Goal: Task Accomplishment & Management: Manage account settings

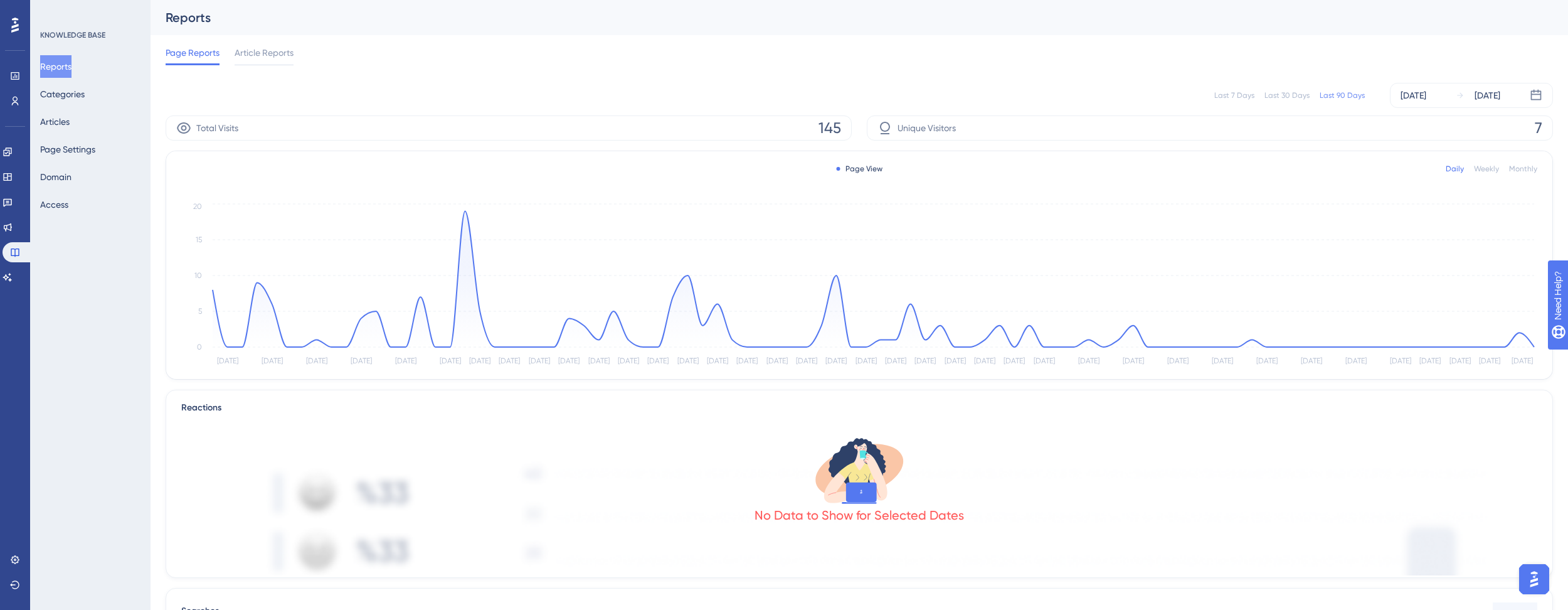
click at [592, 76] on div "Last 7 Days Last 30 Days Last 90 Days [DATE] [DATE]" at bounding box center [859, 95] width 1387 height 40
click at [1521, 330] on circle at bounding box center [1519, 332] width 10 height 10
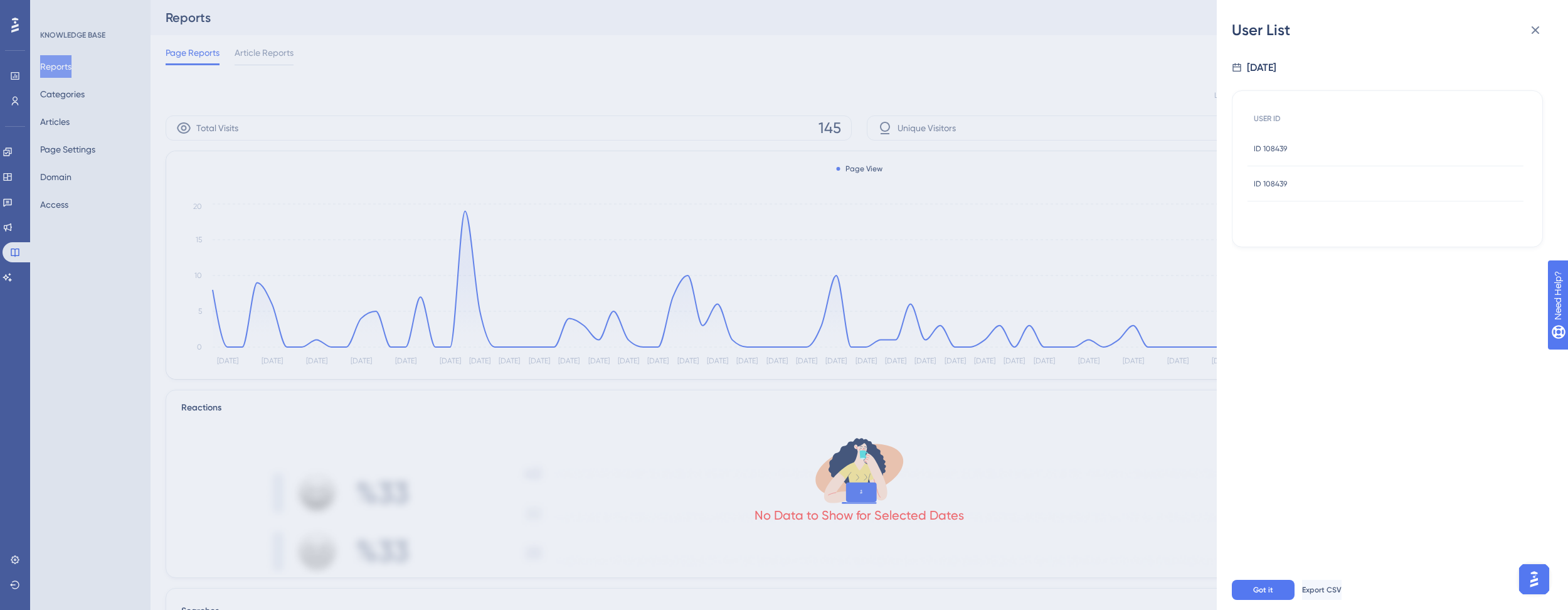
click at [1273, 145] on span "ID 108439" at bounding box center [1271, 149] width 33 height 10
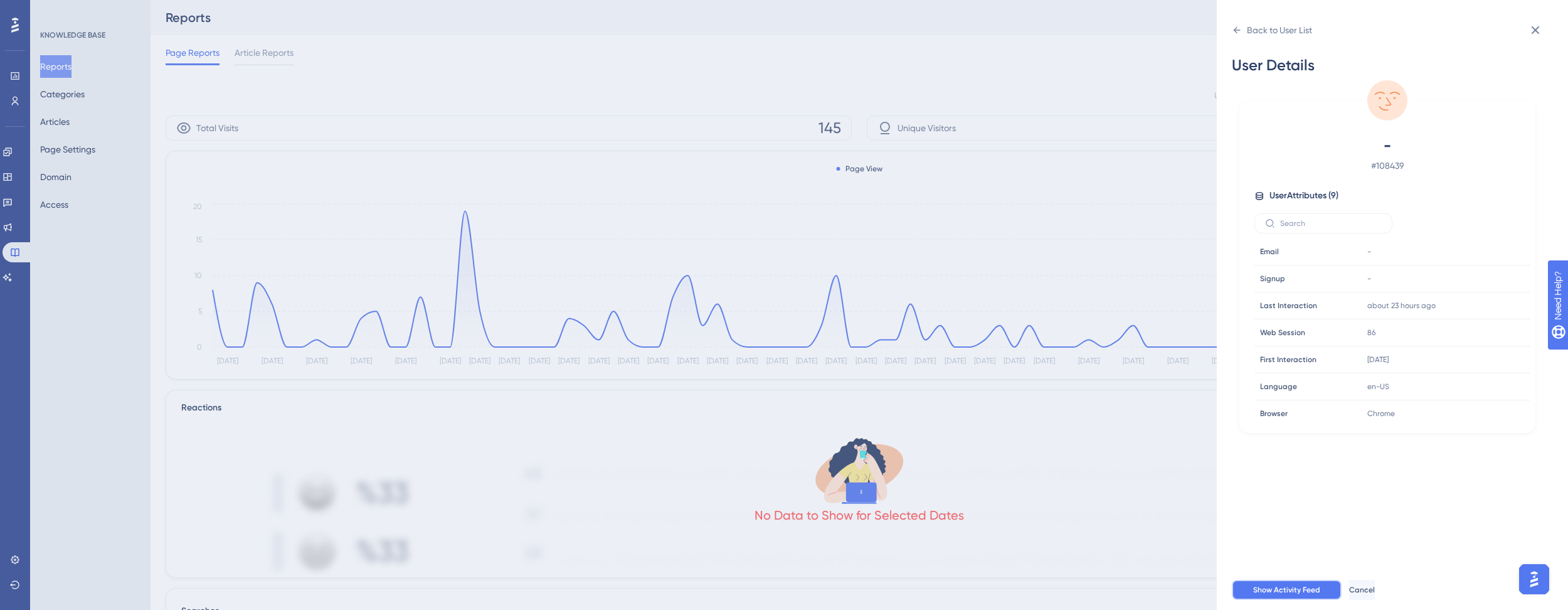
click at [1297, 595] on span "Show Activity Feed" at bounding box center [1287, 590] width 67 height 10
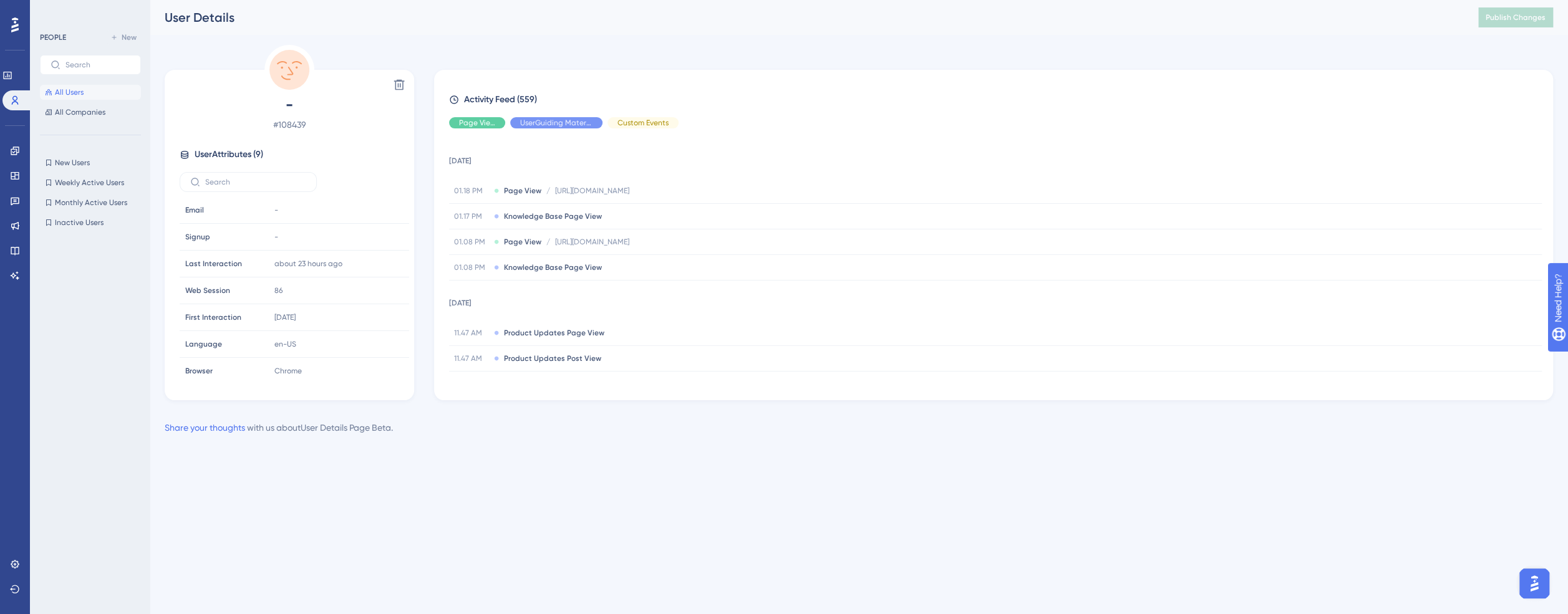
click at [70, 91] on span "All Users" at bounding box center [69, 92] width 29 height 10
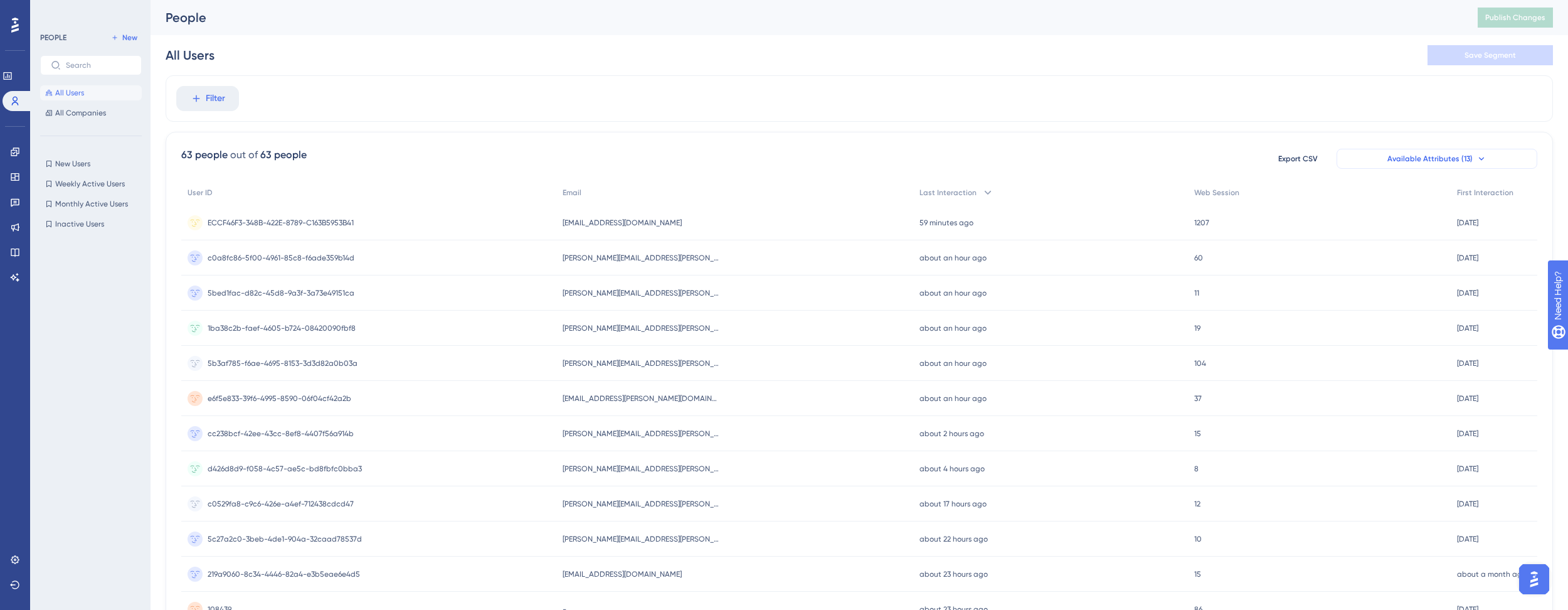
click at [1476, 157] on icon at bounding box center [1481, 159] width 10 height 10
click at [1471, 159] on button "Available Attributes (13)" at bounding box center [1437, 159] width 201 height 20
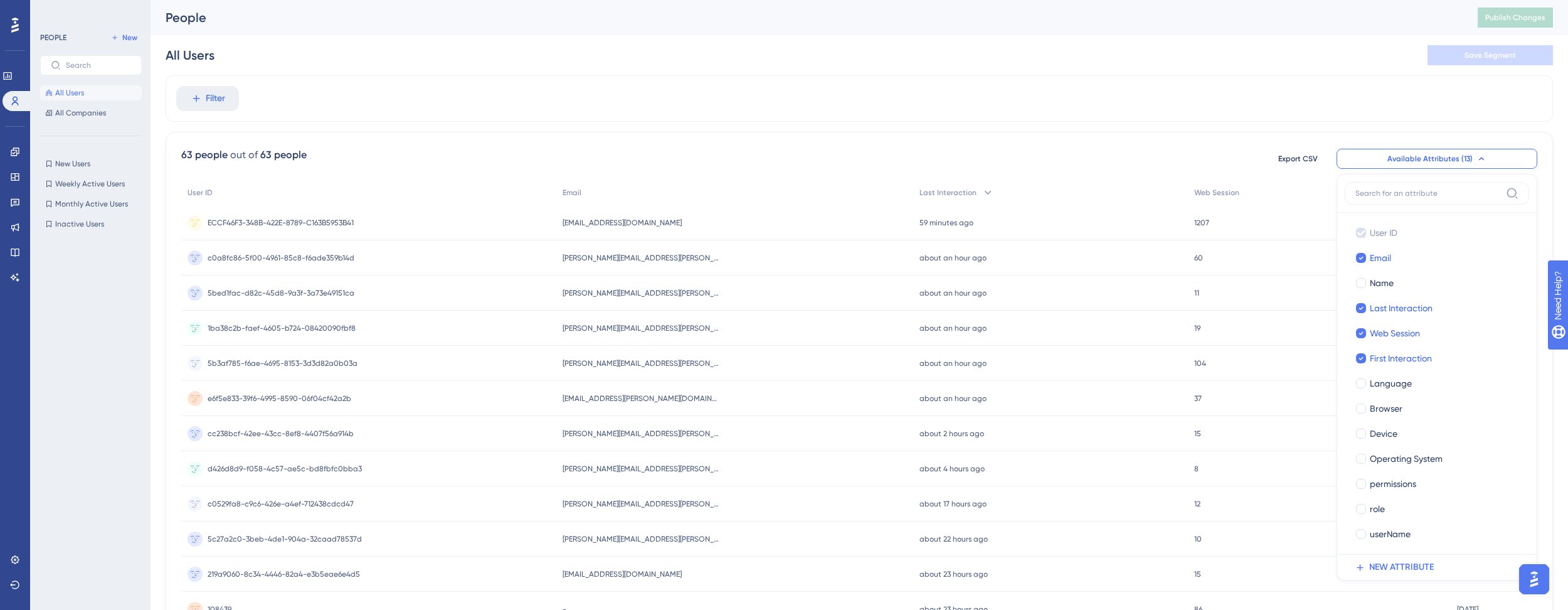
scroll to position [72, 0]
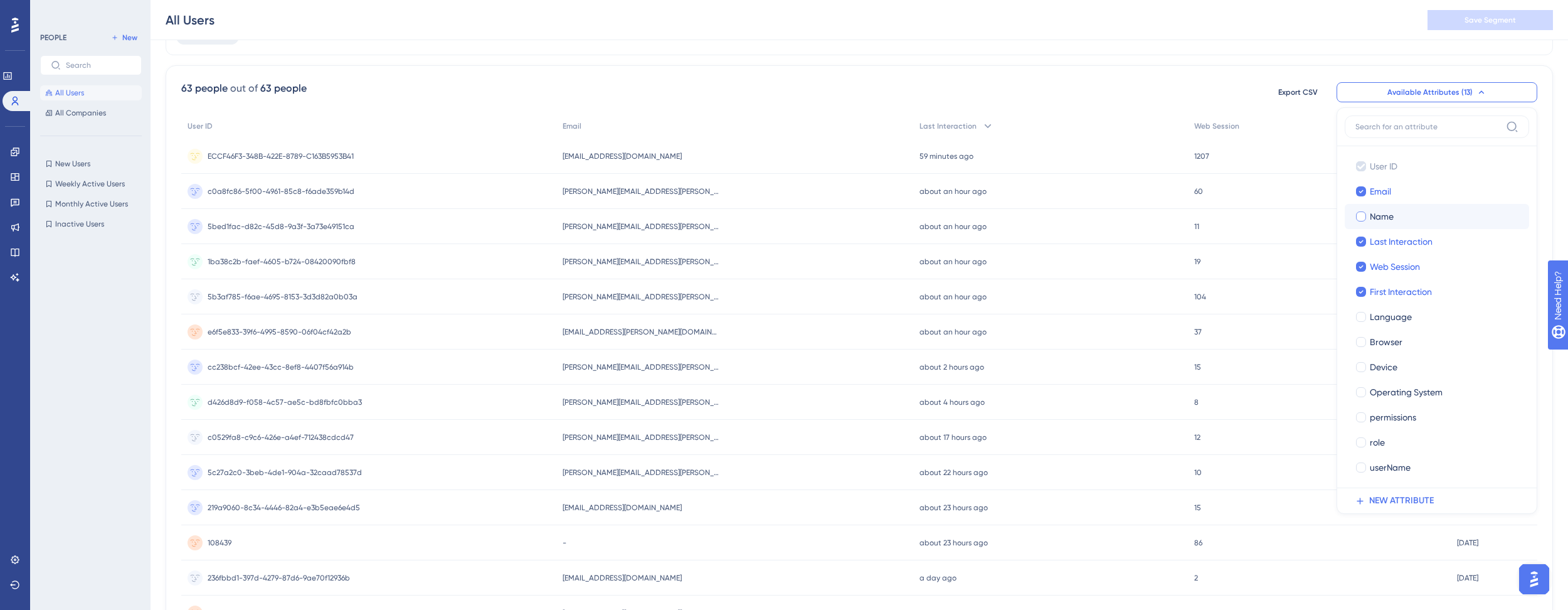
click at [1359, 217] on div at bounding box center [1361, 216] width 10 height 10
checkbox input "true"
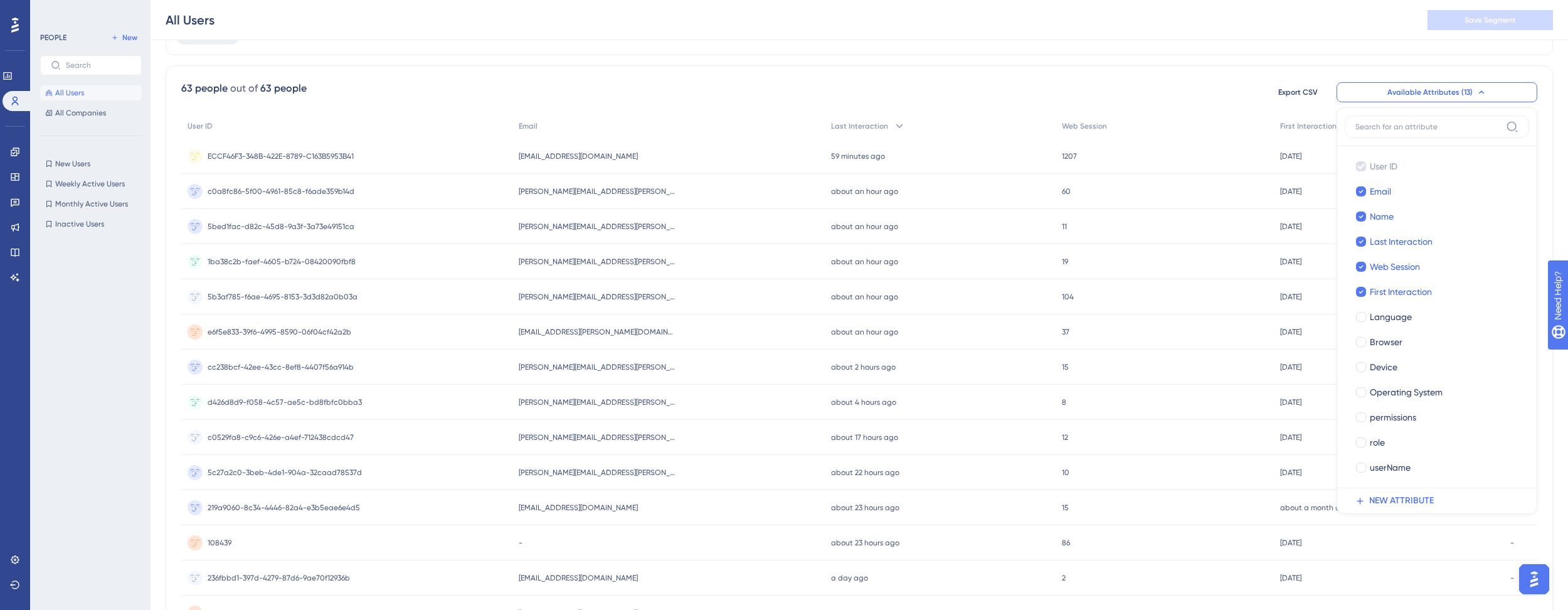
click at [1257, 18] on div "All Users Save Segment" at bounding box center [859, 20] width 1417 height 40
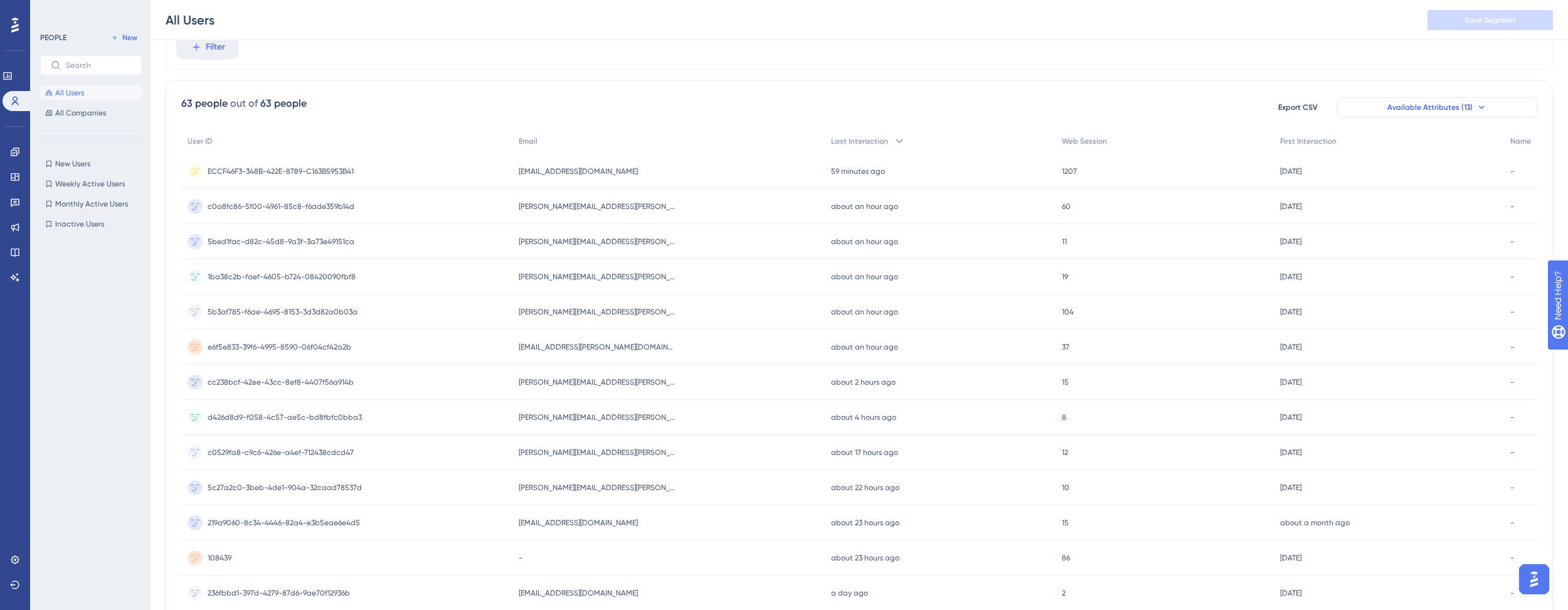
click at [1455, 106] on span "Available Attributes (13)" at bounding box center [1430, 107] width 85 height 10
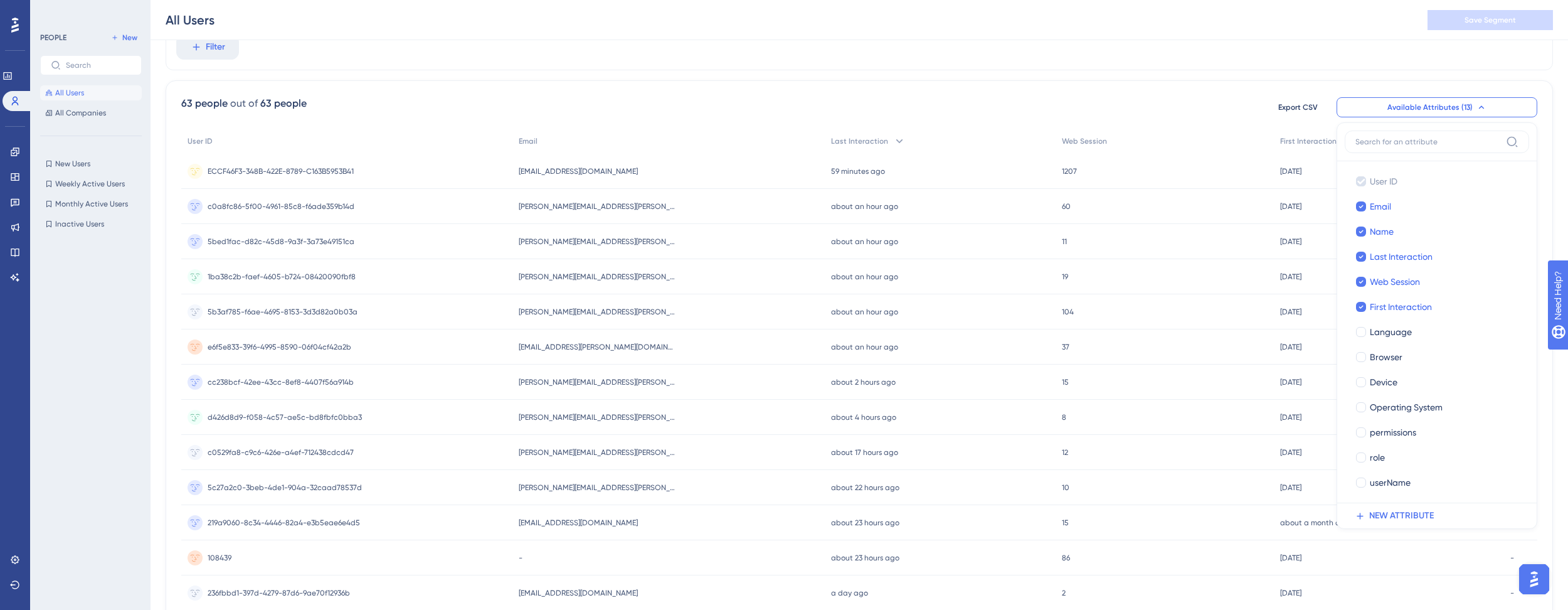
scroll to position [77, 0]
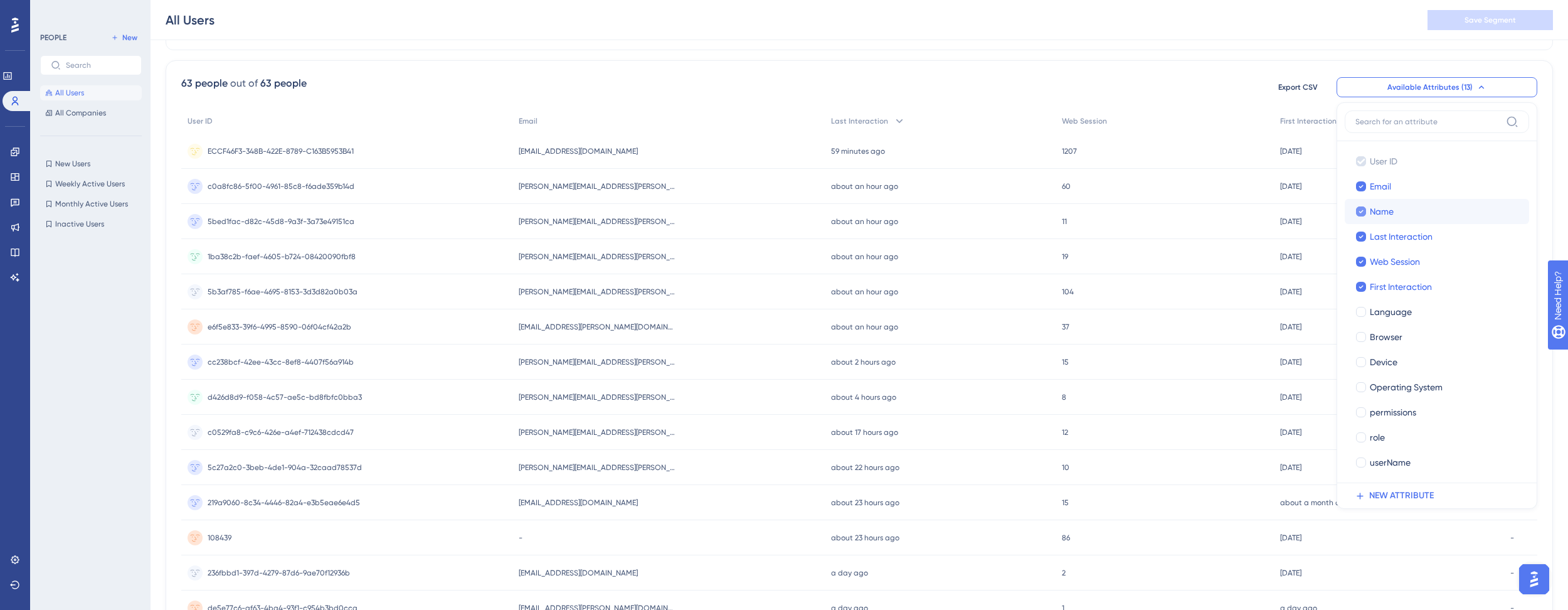
click at [1359, 212] on icon at bounding box center [1361, 211] width 5 height 9
checkbox input "false"
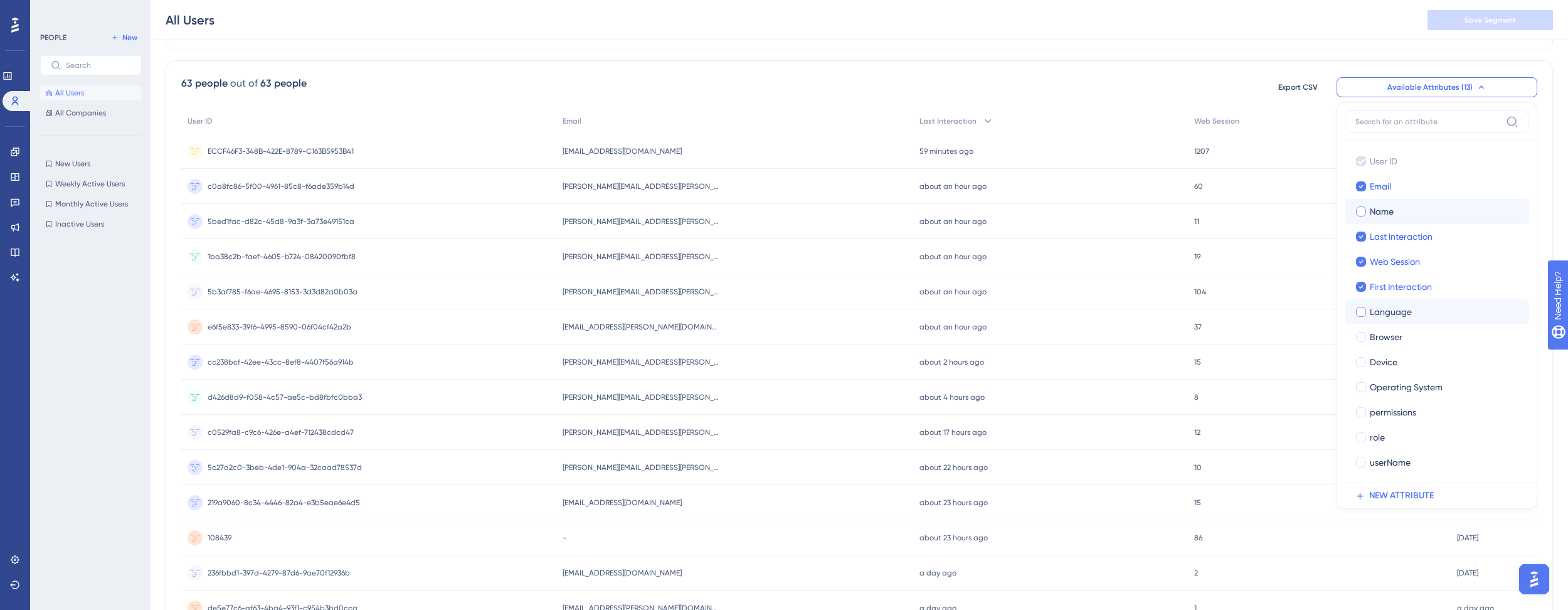
click at [1359, 312] on div at bounding box center [1361, 312] width 10 height 10
checkbox input "true"
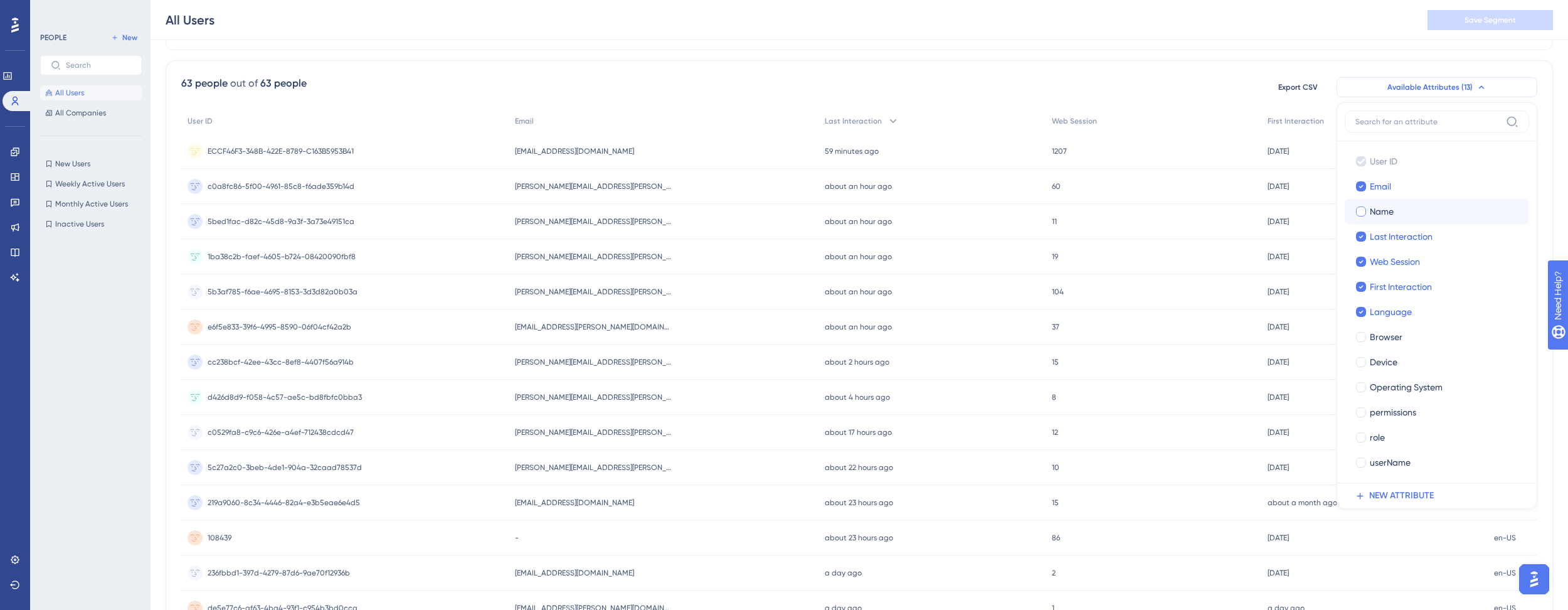
click at [1479, 87] on icon at bounding box center [1481, 87] width 5 height 3
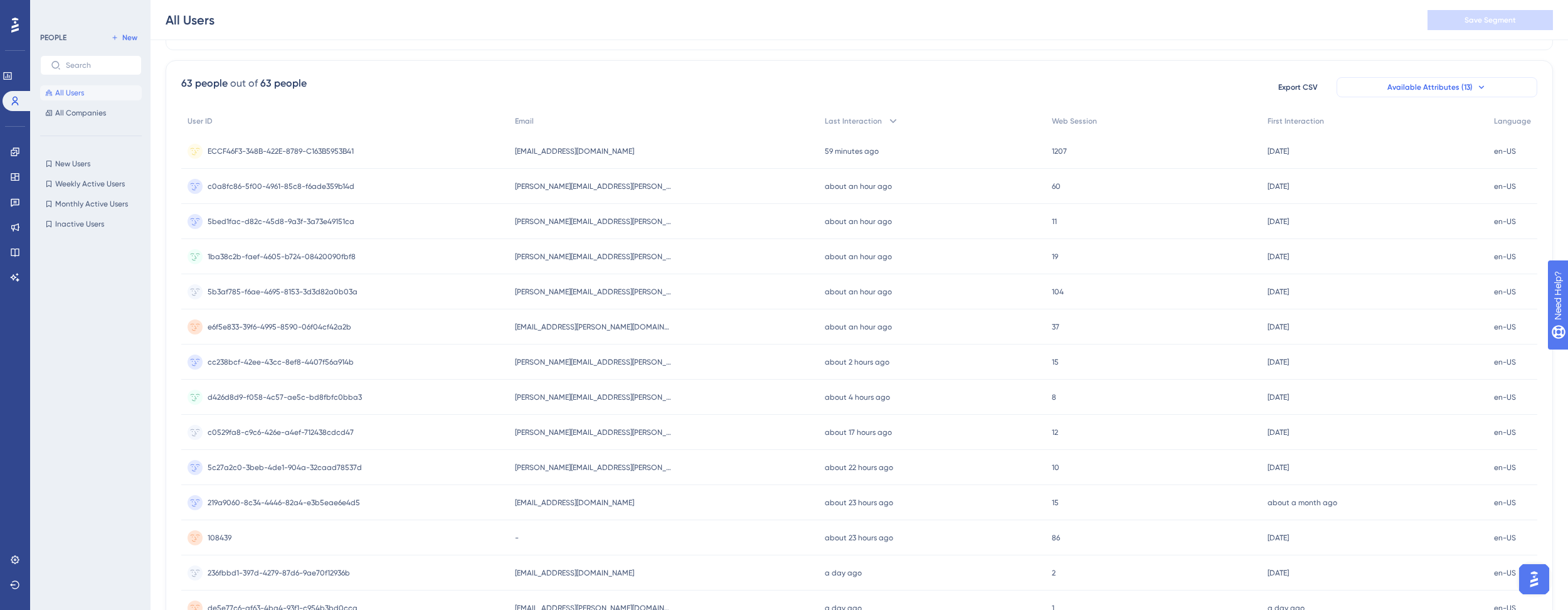
click at [1479, 86] on icon at bounding box center [1481, 87] width 5 height 3
click at [1479, 82] on icon at bounding box center [1481, 87] width 10 height 10
click at [1464, 86] on span "Available Attributes (13)" at bounding box center [1430, 87] width 85 height 10
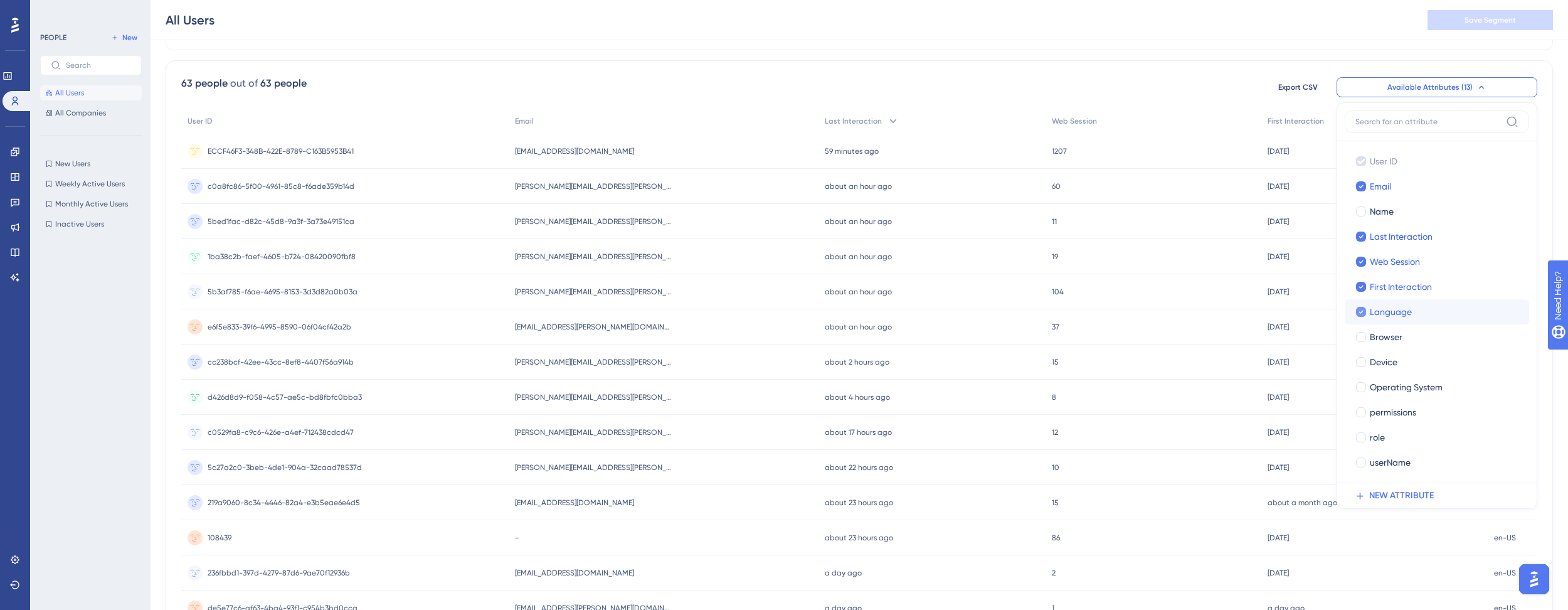
click at [1362, 312] on icon at bounding box center [1361, 312] width 5 height 9
checkbox input "false"
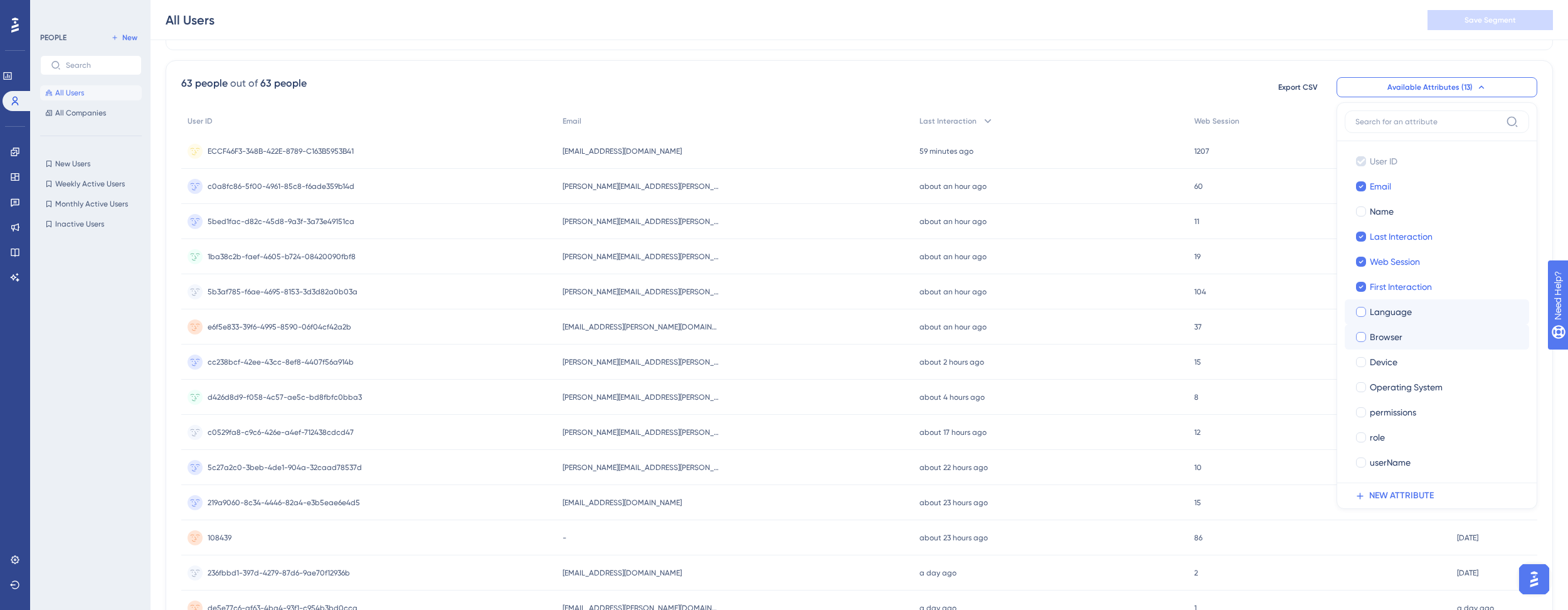
click at [1361, 337] on div at bounding box center [1361, 337] width 10 height 10
checkbox input "true"
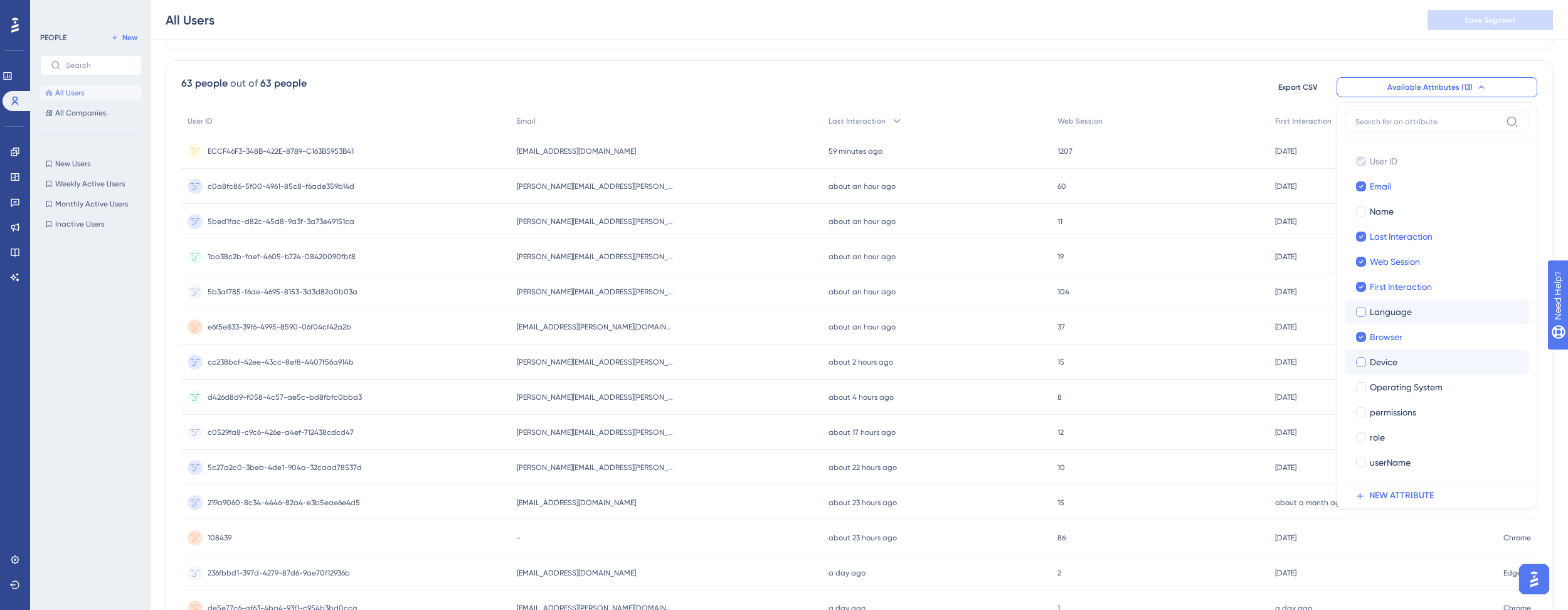
click at [1363, 363] on div at bounding box center [1361, 362] width 10 height 10
checkbox input "true"
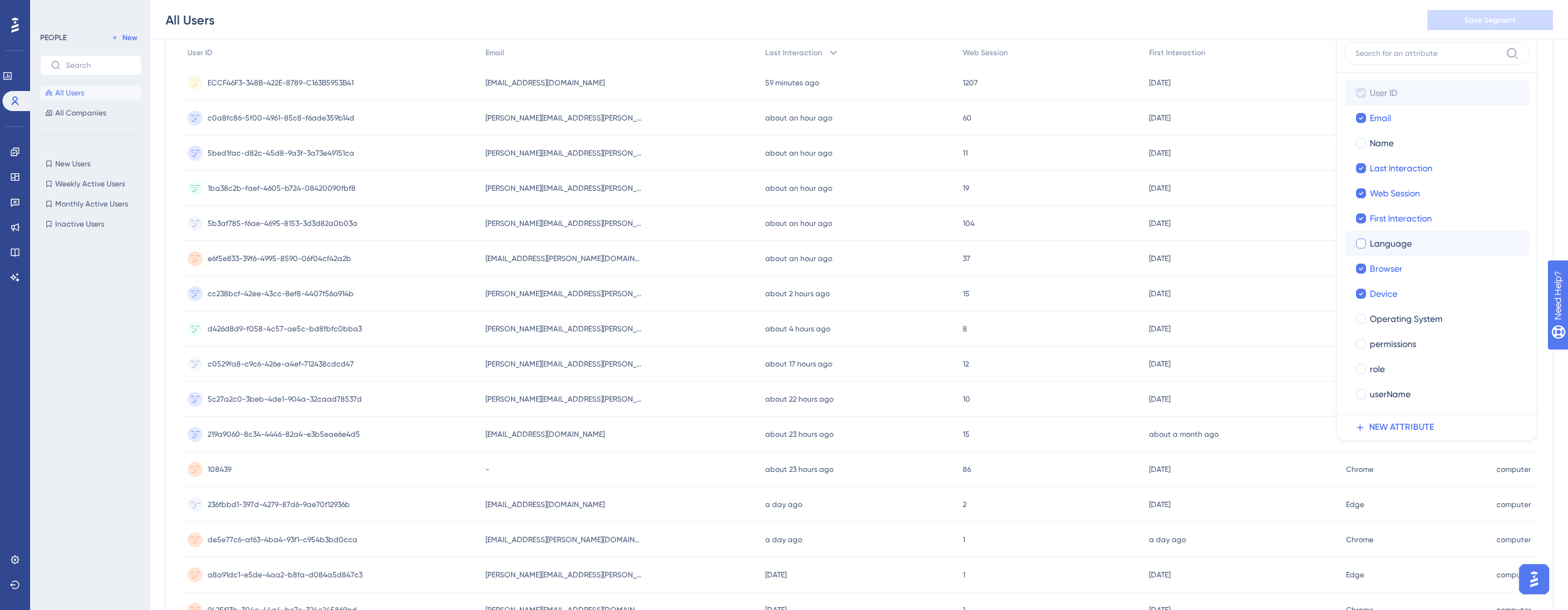
scroll to position [0, 0]
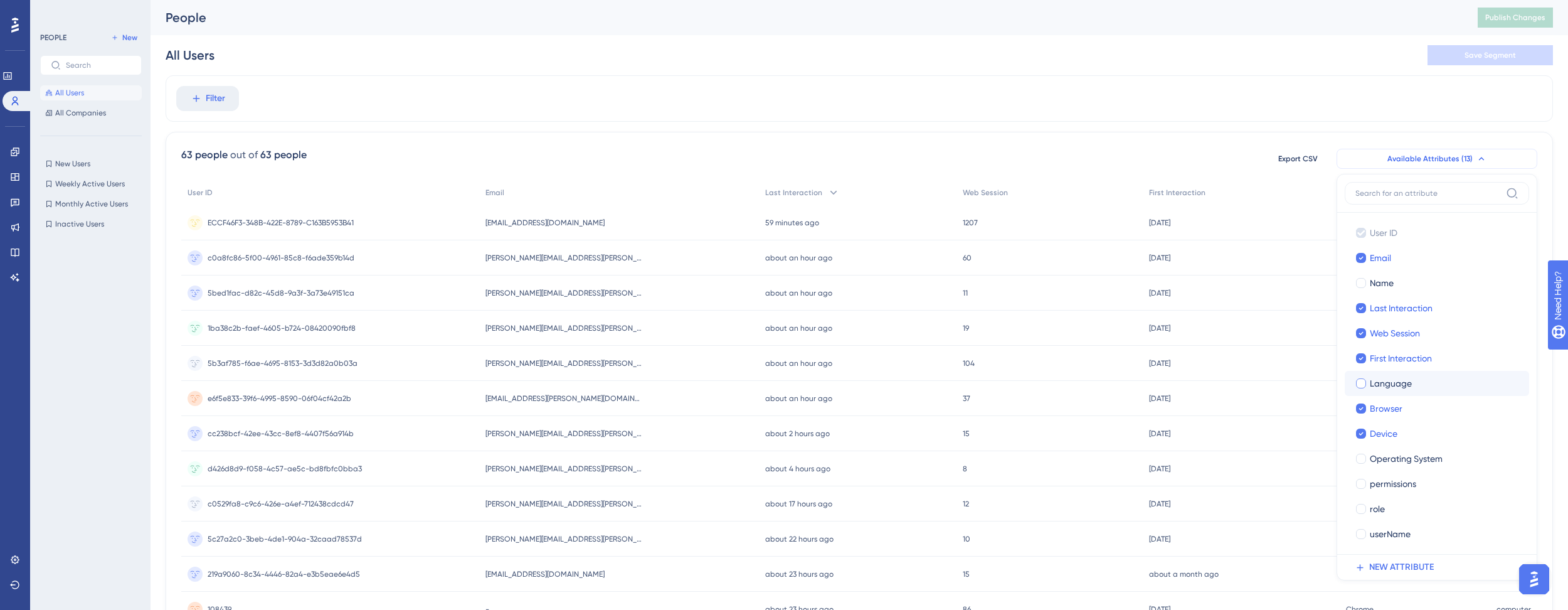
click at [1480, 156] on icon at bounding box center [1481, 159] width 10 height 10
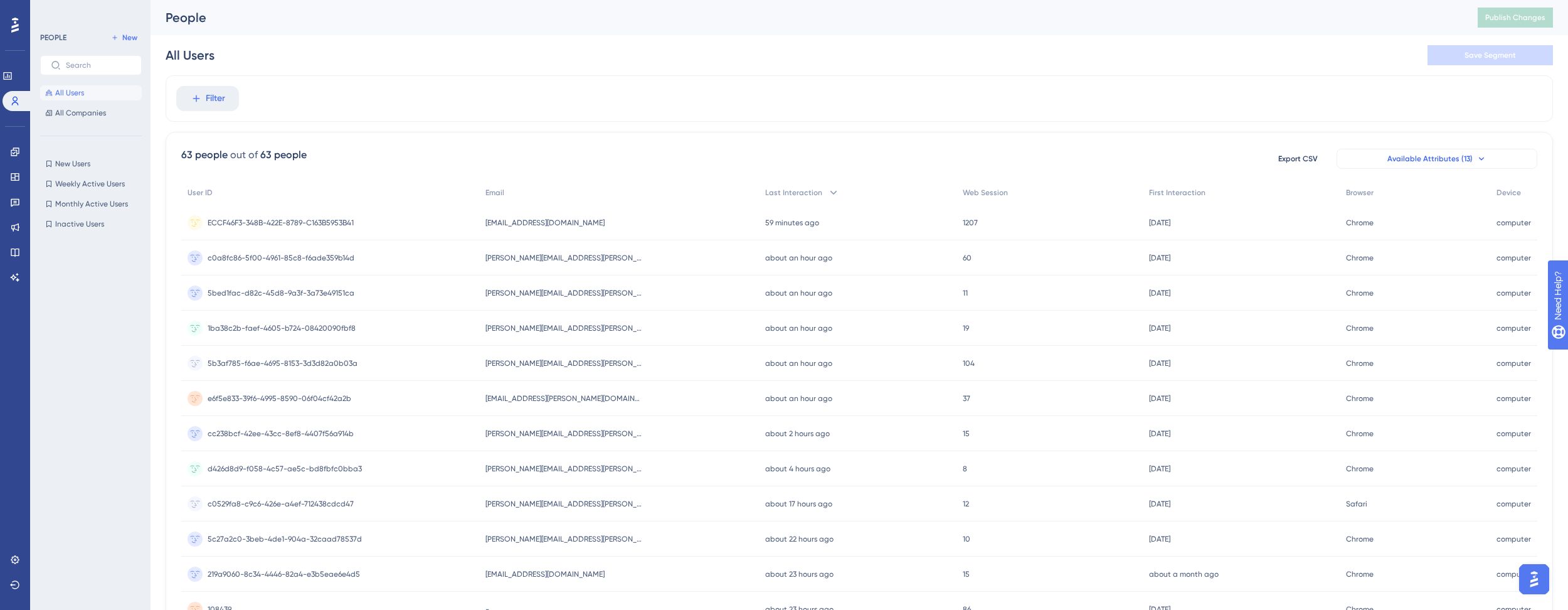
click at [1326, 104] on div "Filter" at bounding box center [859, 98] width 1387 height 47
click at [1476, 156] on icon at bounding box center [1481, 159] width 10 height 10
click at [1469, 156] on span "Available Attributes (13)" at bounding box center [1430, 159] width 85 height 10
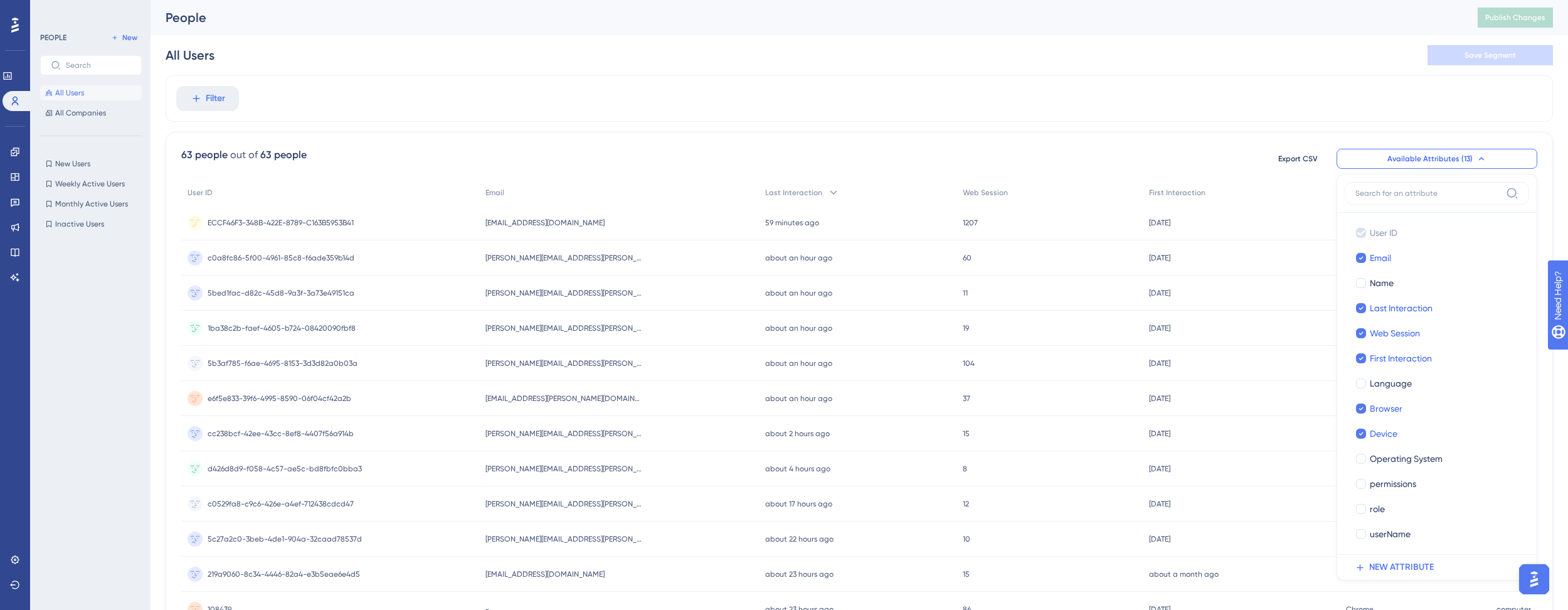
scroll to position [72, 0]
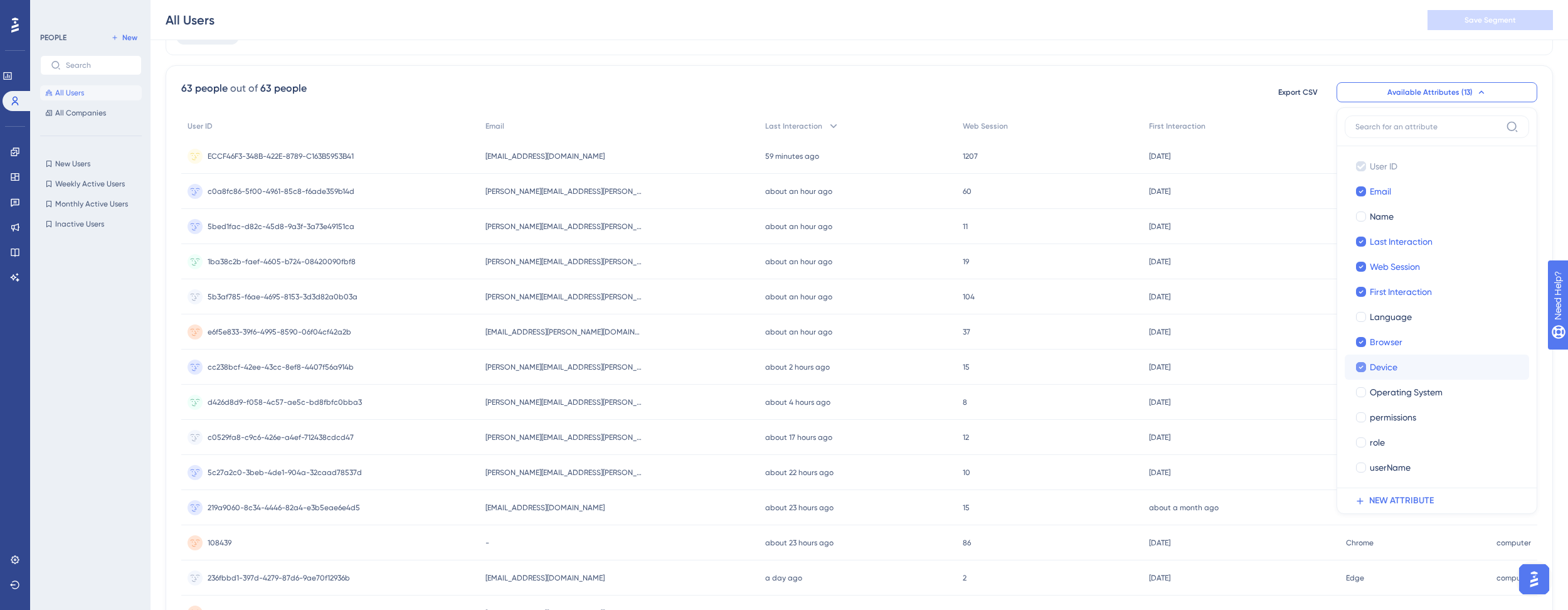
click at [1362, 367] on icon at bounding box center [1361, 367] width 5 height 9
checkbox input "false"
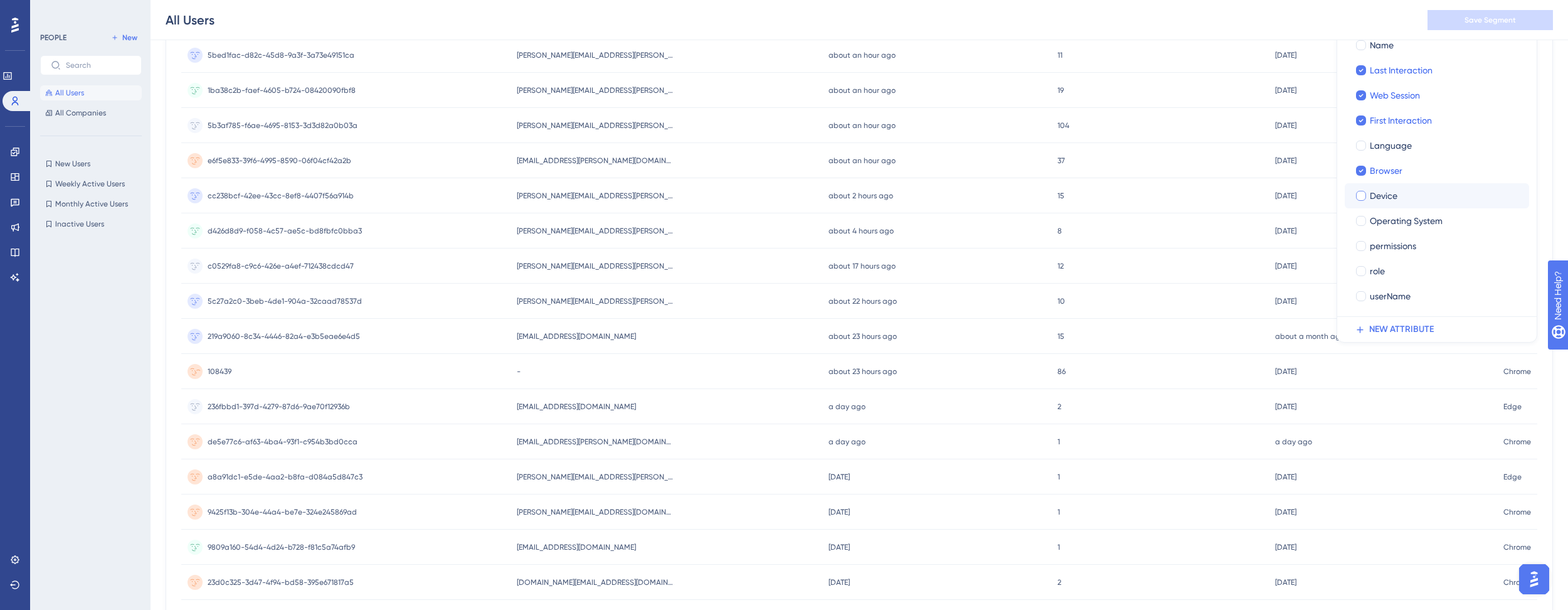
scroll to position [186, 0]
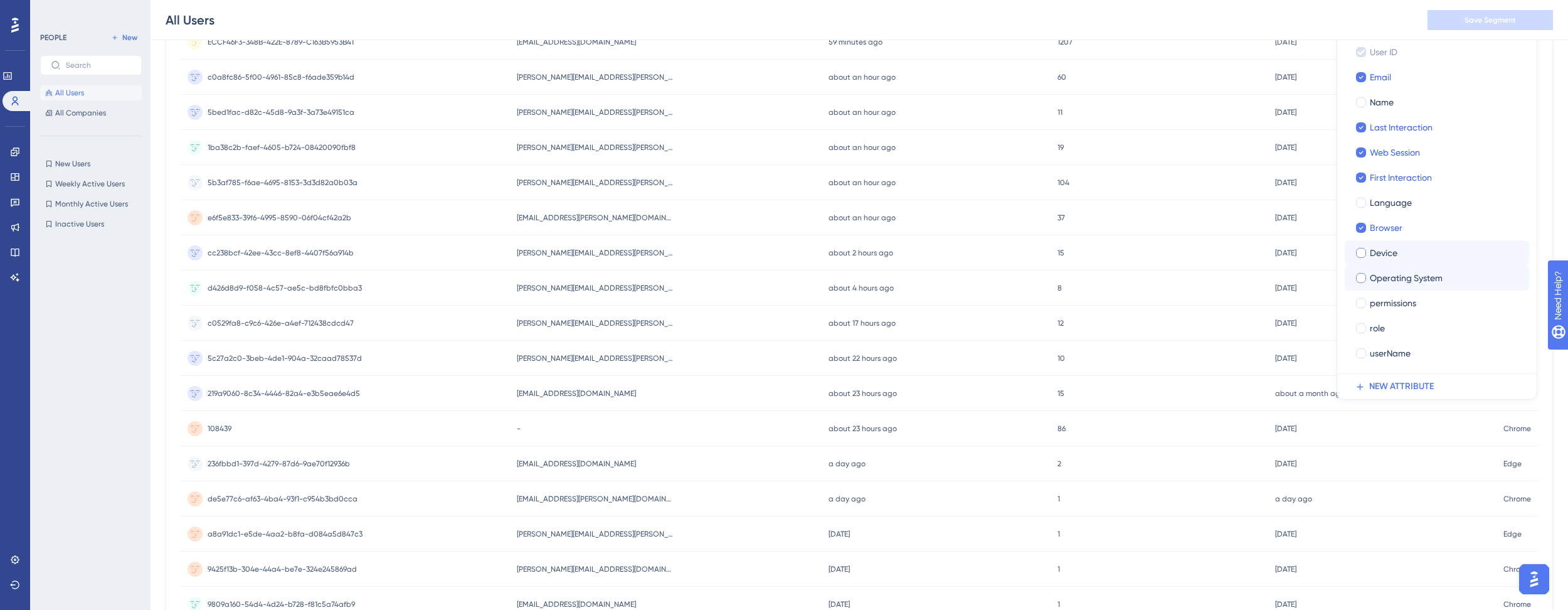
click at [1361, 280] on div at bounding box center [1361, 278] width 10 height 10
checkbox input "true"
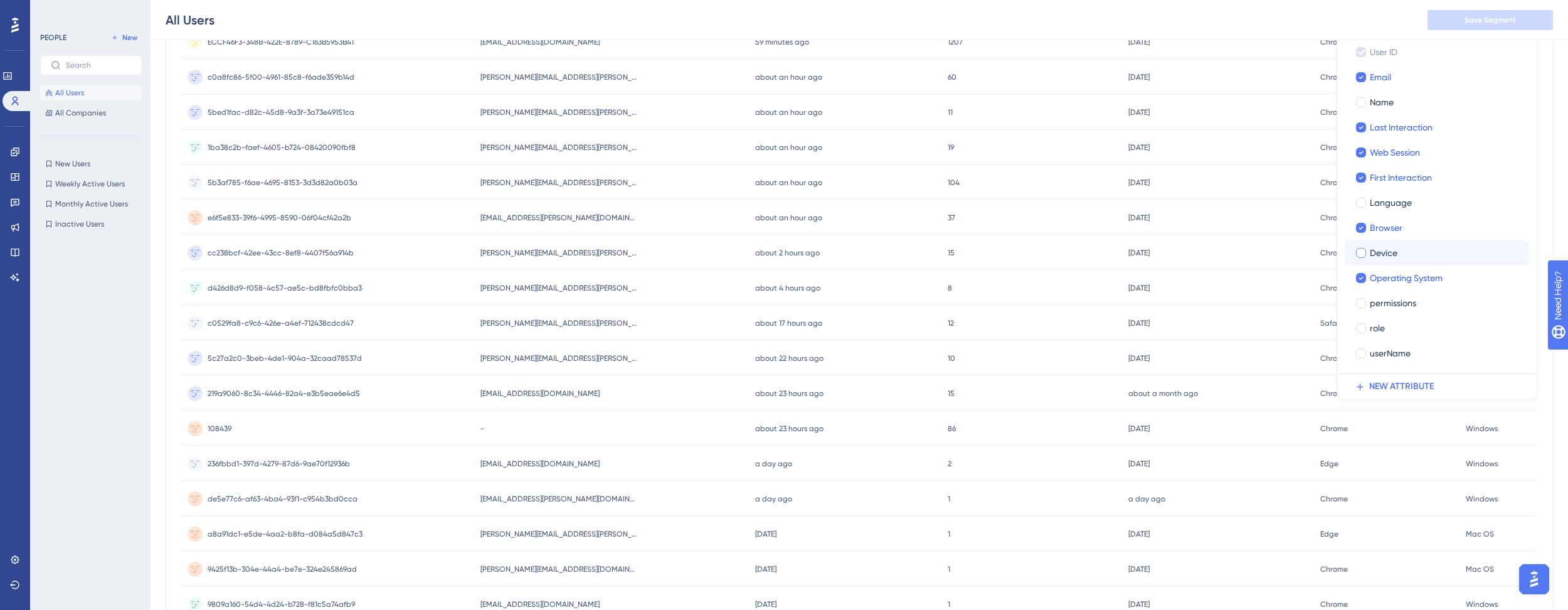
click at [1376, 25] on div "All Users Save Segment" at bounding box center [859, 20] width 1417 height 40
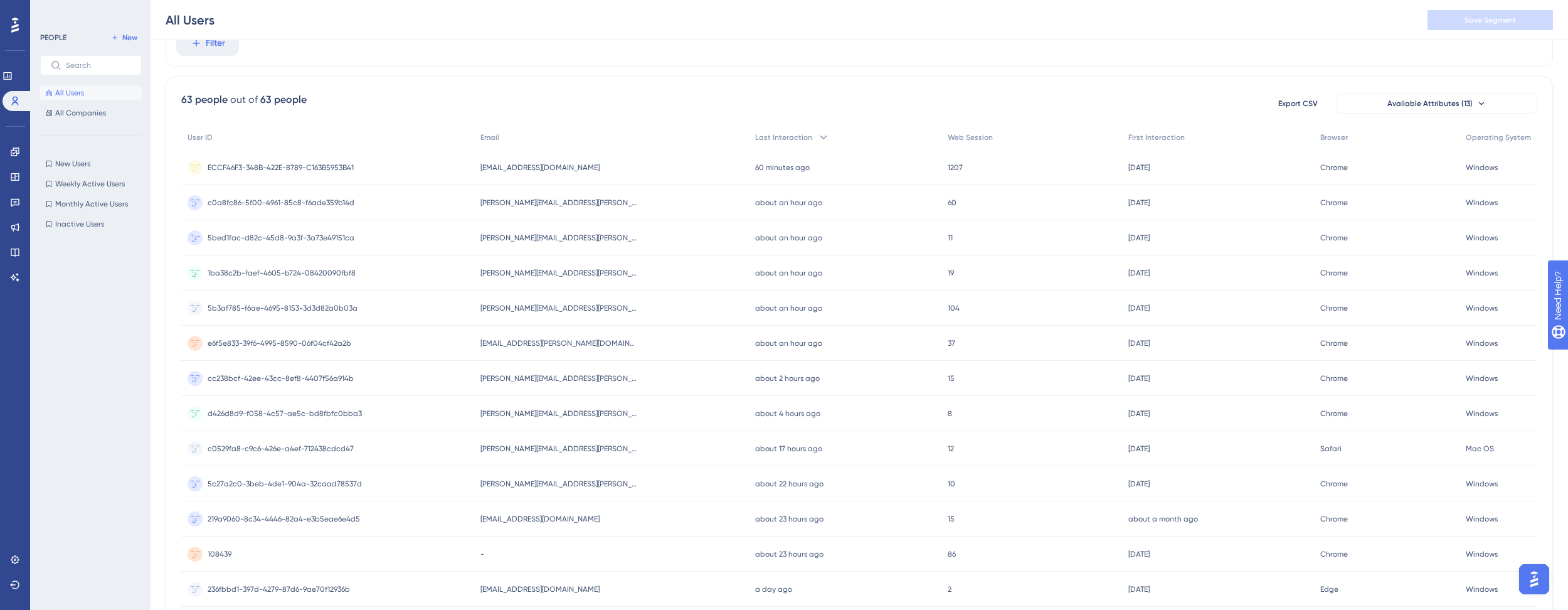
scroll to position [56, 0]
click at [294, 312] on span "5b3af785-f6ae-4695-8153-3d3d82a0b03a" at bounding box center [283, 312] width 150 height 10
